Goal: Task Accomplishment & Management: Manage account settings

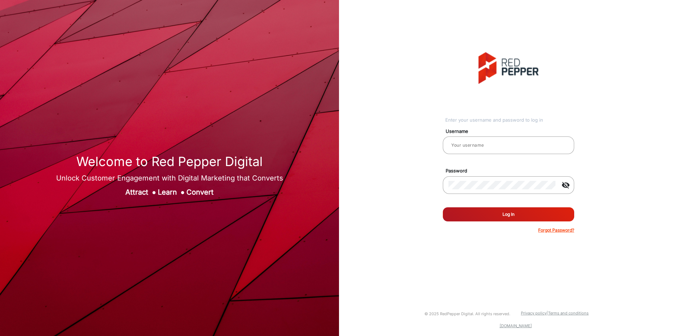
type input "saravanakumar"
click at [499, 211] on button "Log In" at bounding box center [508, 215] width 131 height 14
click at [569, 183] on mat-icon "visibility_off" at bounding box center [565, 185] width 17 height 8
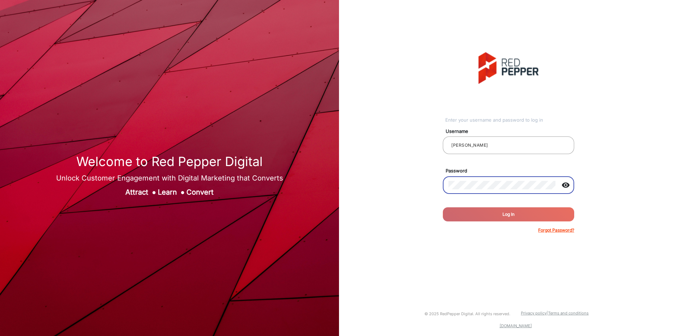
click at [513, 222] on form "Username saravanakumar Password visibility Remember me Log In Forgot Password?" at bounding box center [508, 179] width 131 height 110
click at [567, 185] on mat-icon "visibility" at bounding box center [565, 185] width 17 height 8
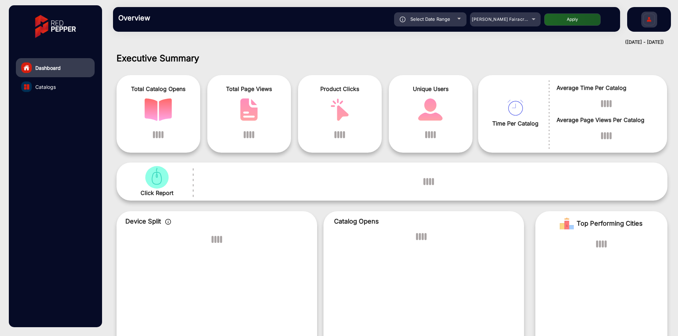
click at [56, 14] on img at bounding box center [55, 26] width 51 height 35
